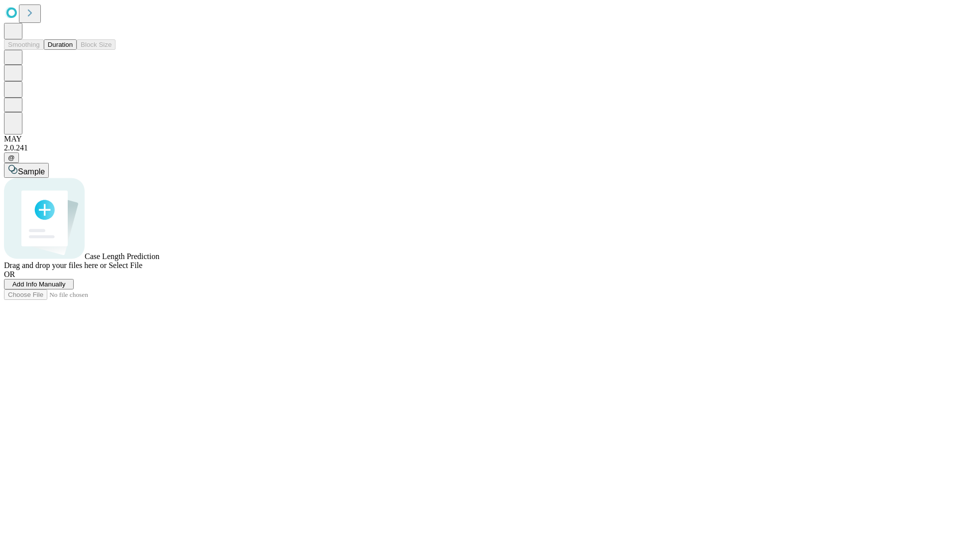
click at [73, 50] on button "Duration" at bounding box center [60, 44] width 33 height 10
click at [66, 288] on span "Add Info Manually" at bounding box center [38, 283] width 53 height 7
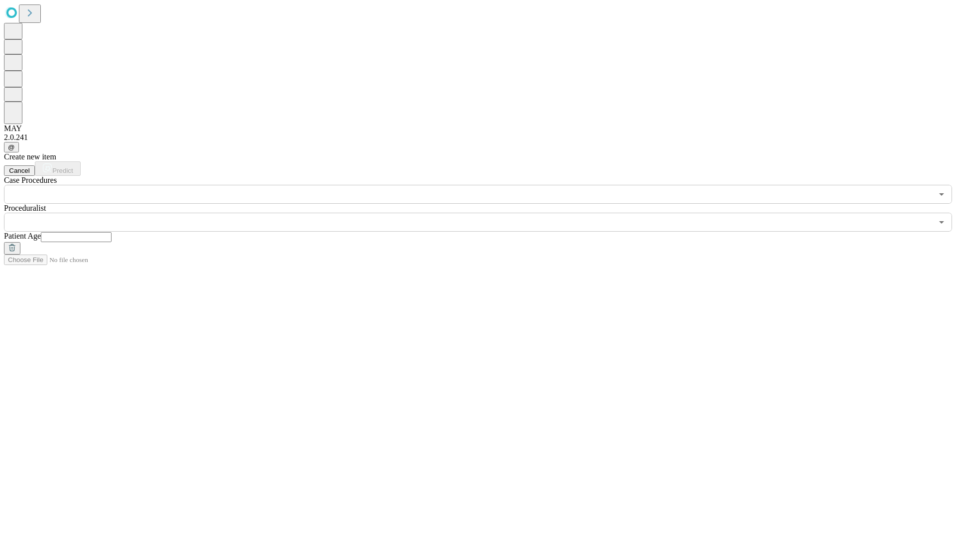
click at [112, 232] on input "text" at bounding box center [76, 237] width 71 height 10
type input "**"
click at [485, 213] on input "text" at bounding box center [468, 222] width 929 height 19
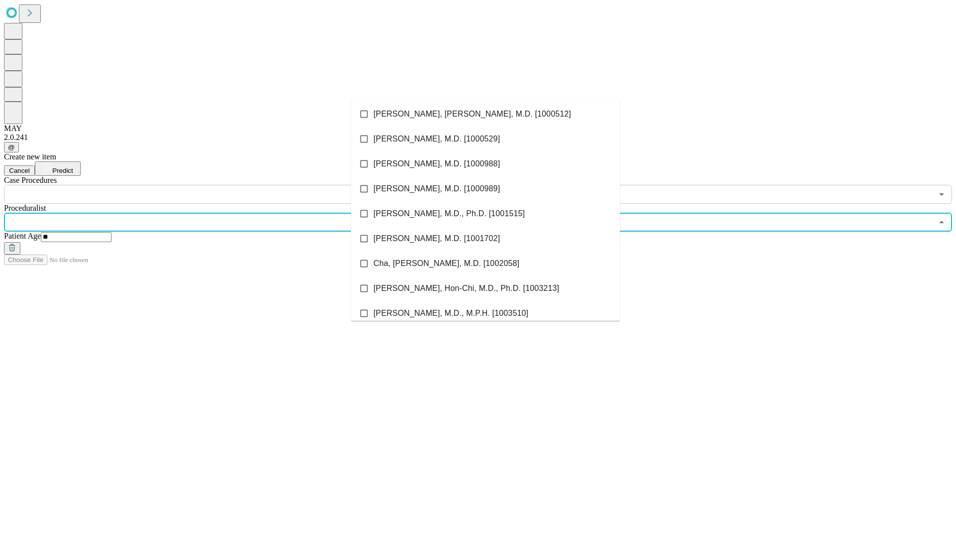
click at [486, 114] on li "[PERSON_NAME], [PERSON_NAME], M.D. [1000512]" at bounding box center [485, 114] width 269 height 25
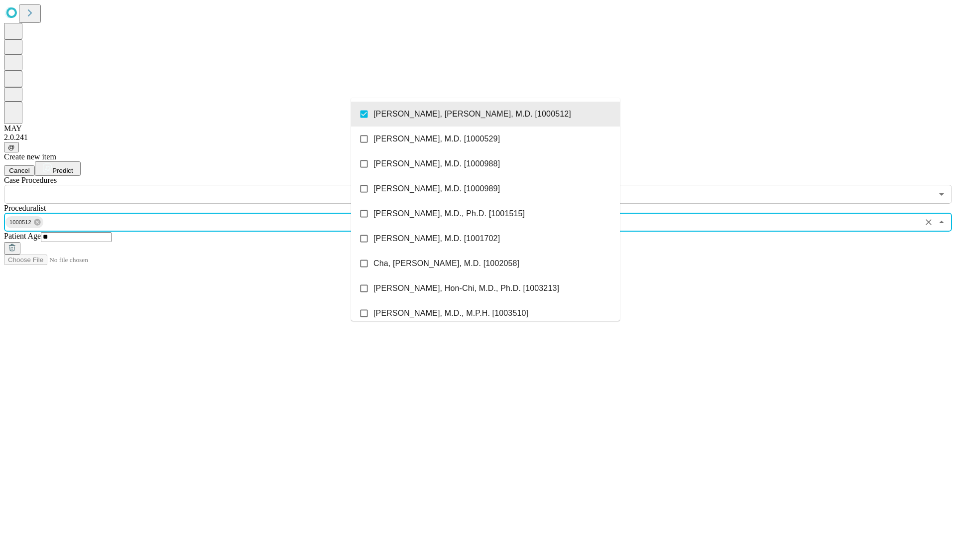
click at [209, 185] on input "text" at bounding box center [468, 194] width 929 height 19
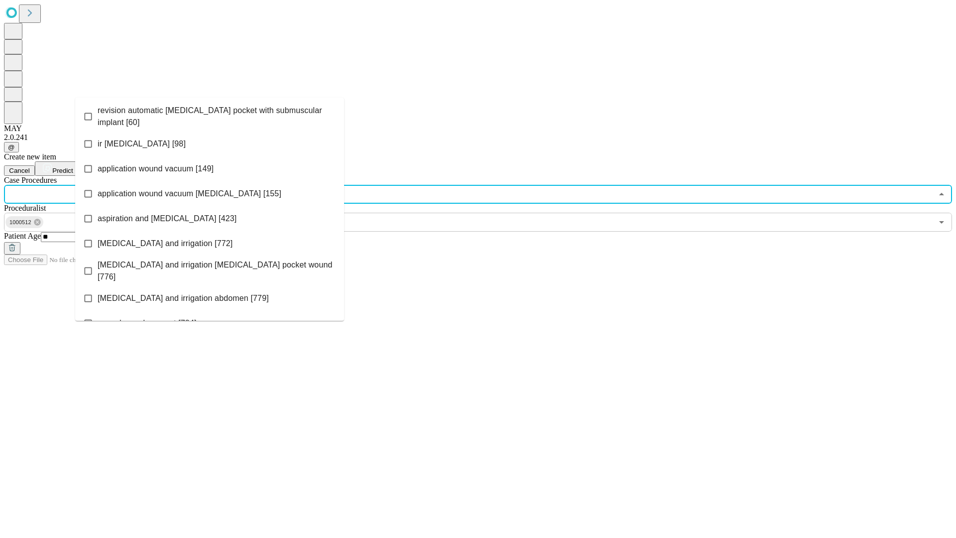
click at [210, 114] on span "revision automatic [MEDICAL_DATA] pocket with submuscular implant [60]" at bounding box center [217, 117] width 239 height 24
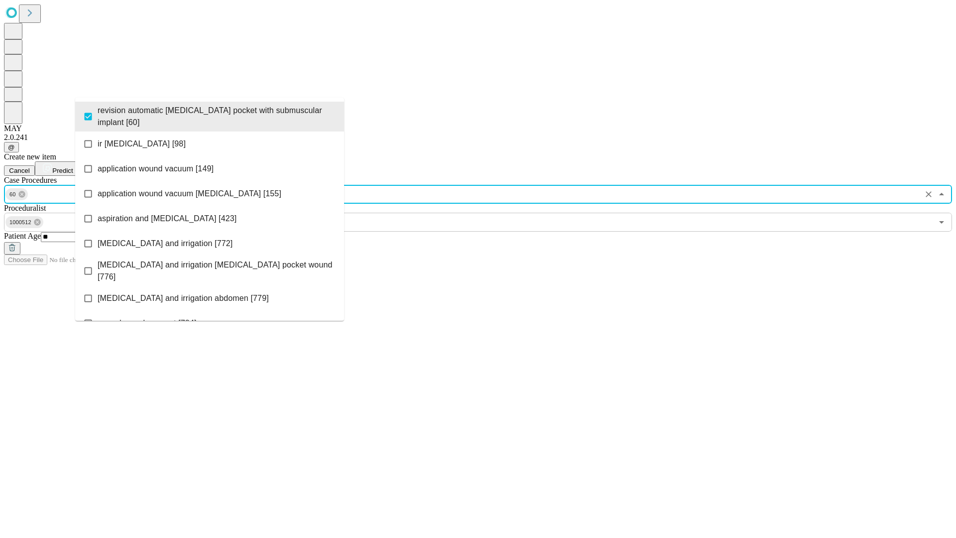
click at [73, 167] on span "Predict" at bounding box center [62, 170] width 20 height 7
